Goal: Find specific page/section: Find specific page/section

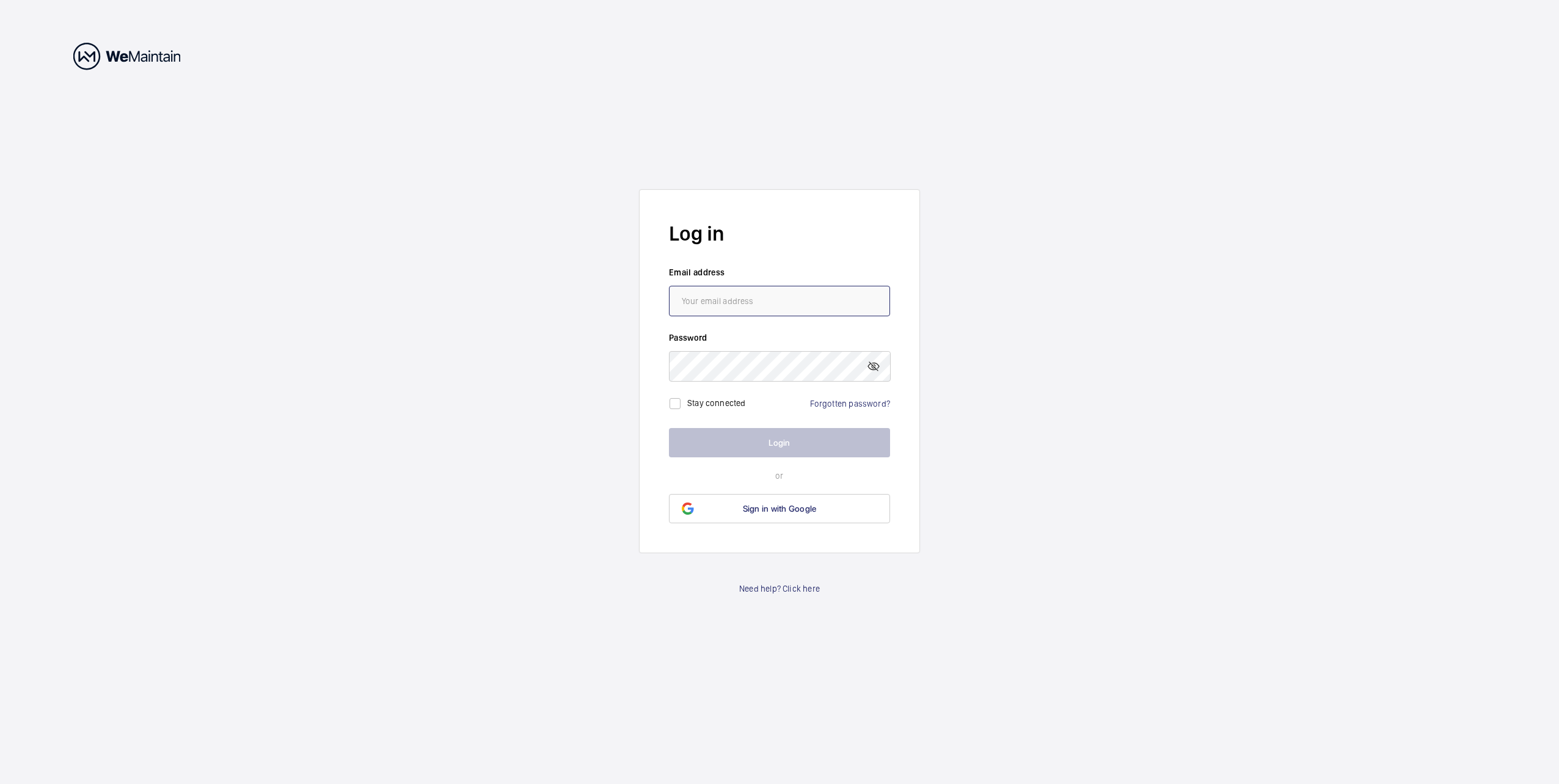
click at [728, 302] on input "email" at bounding box center [779, 301] width 221 height 31
type input "[EMAIL_ADDRESS][DOMAIN_NAME]"
click at [712, 443] on button "Login" at bounding box center [779, 443] width 221 height 30
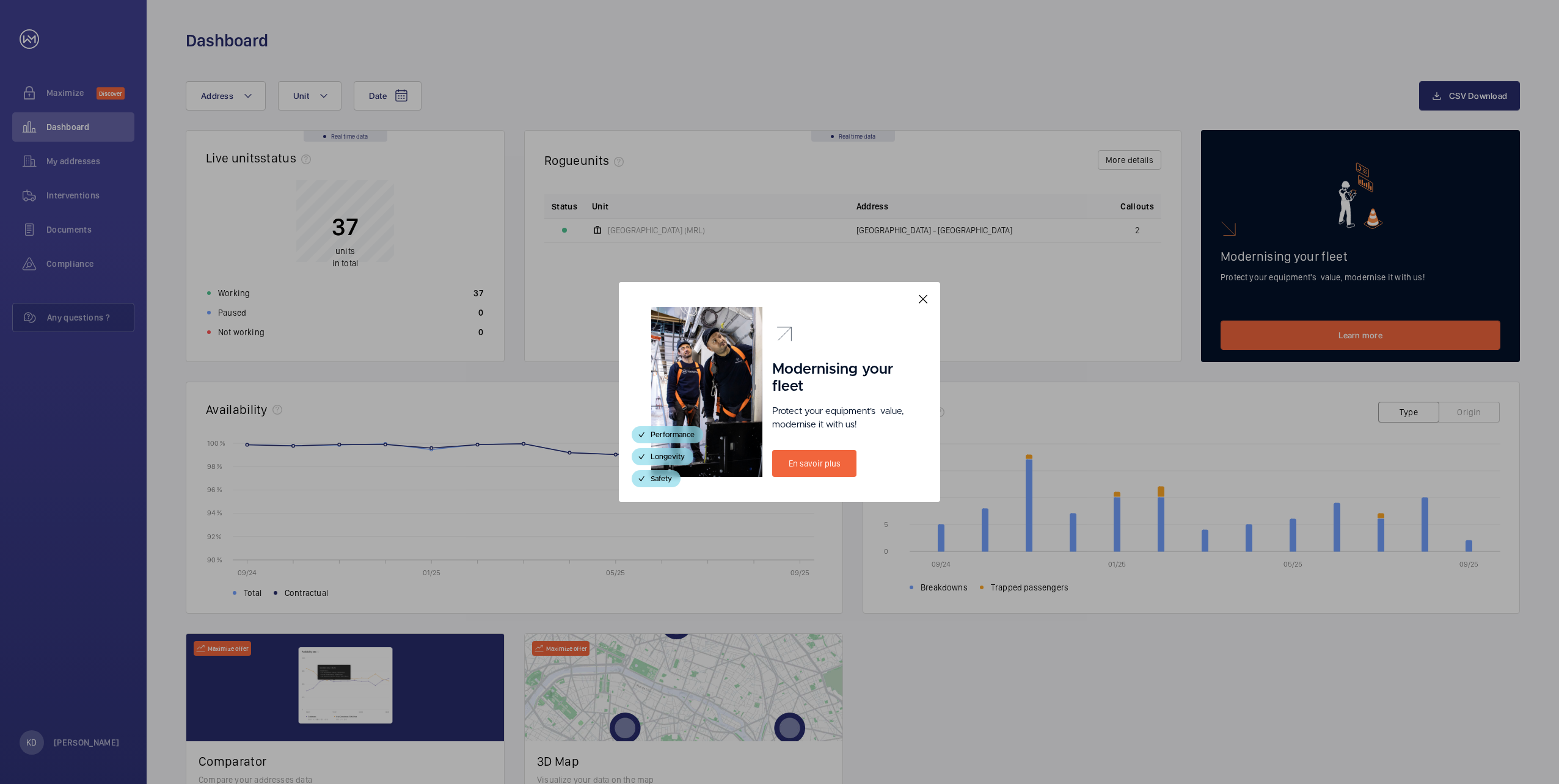
click at [922, 300] on mat-icon at bounding box center [923, 299] width 15 height 15
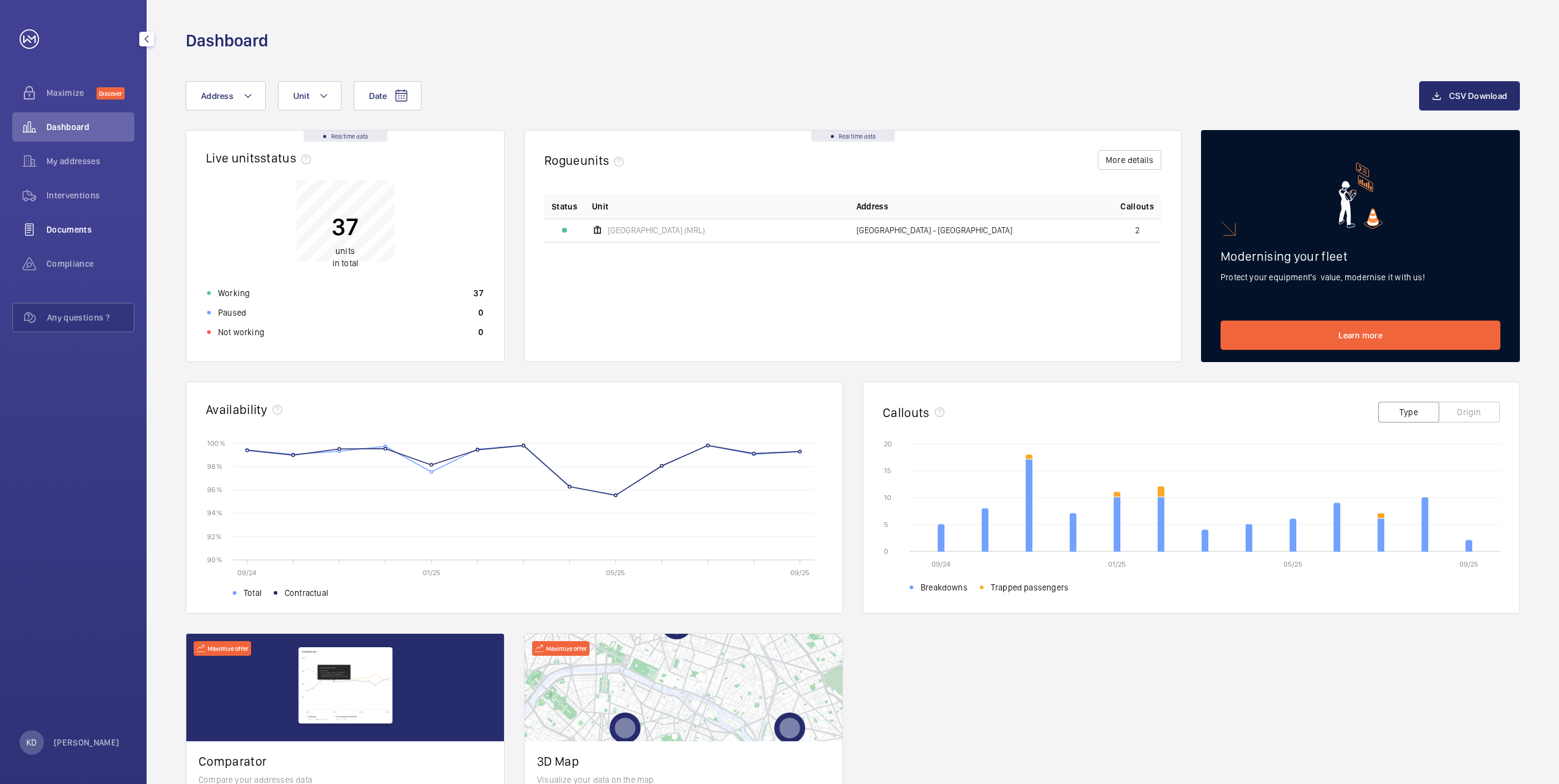
click at [81, 228] on span "Documents" at bounding box center [90, 229] width 88 height 12
